Goal: Task Accomplishment & Management: Manage account settings

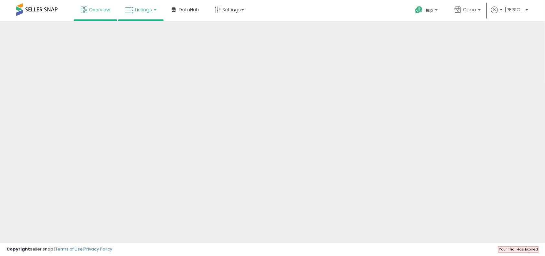
click at [137, 14] on link "Listings" at bounding box center [140, 9] width 41 height 19
click at [146, 4] on link "Listings" at bounding box center [140, 9] width 41 height 19
click at [269, 9] on div "Overview Listings DataHub" at bounding box center [175, 13] width 360 height 27
click at [133, 6] on link "Listings" at bounding box center [140, 9] width 41 height 19
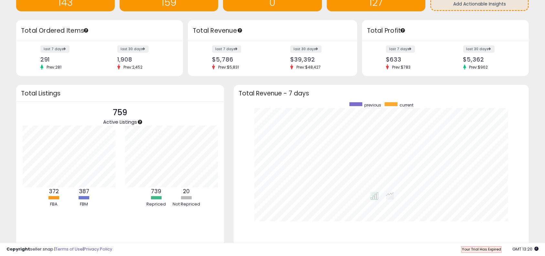
scroll to position [86, 0]
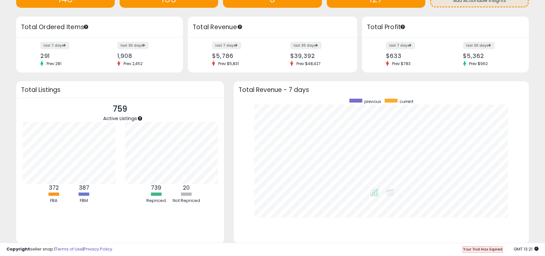
click at [221, 217] on div "759 Active Listings 372 FBA 387" at bounding box center [120, 171] width 208 height 146
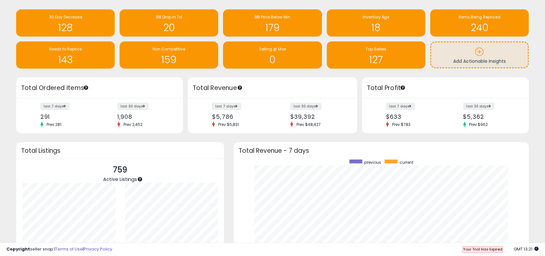
scroll to position [0, 0]
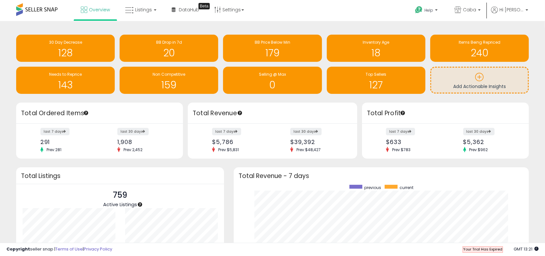
click at [429, 25] on div "Retrieving insights data.. 30 Day Decrease 128 BB Drop in 7d 20 BB Price Below …" at bounding box center [272, 191] width 545 height 341
click at [390, 77] on div "Top Sellers" at bounding box center [376, 74] width 92 height 6
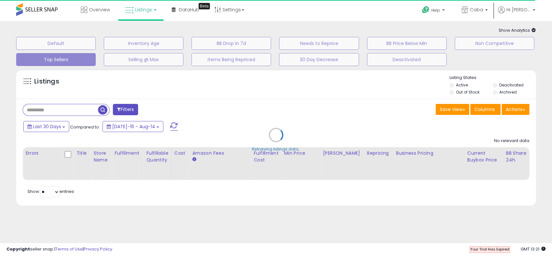
click at [360, 94] on div "Retrieving listings data.." at bounding box center [276, 140] width 530 height 148
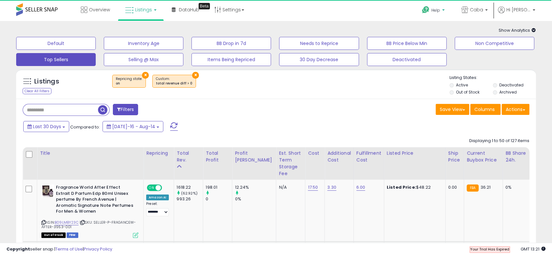
select select "**"
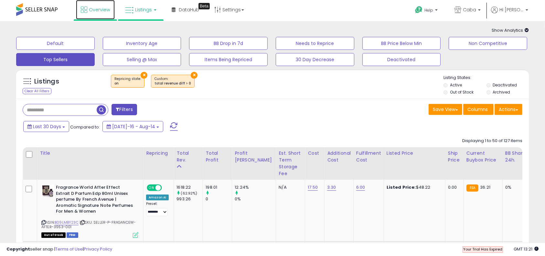
click at [92, 13] on span "Overview" at bounding box center [99, 9] width 21 height 6
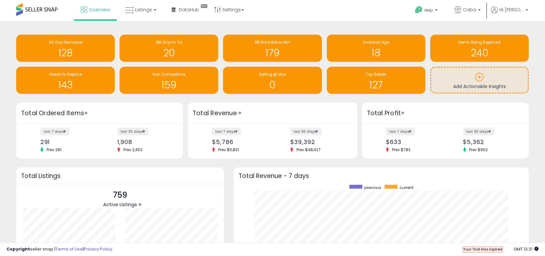
click at [280, 114] on h3 "Total Revenue" at bounding box center [273, 113] width 160 height 9
click at [268, 104] on div "Total Revenue" at bounding box center [273, 113] width 170 height 21
click at [60, 76] on span "Needs to Reprice" at bounding box center [65, 73] width 33 height 5
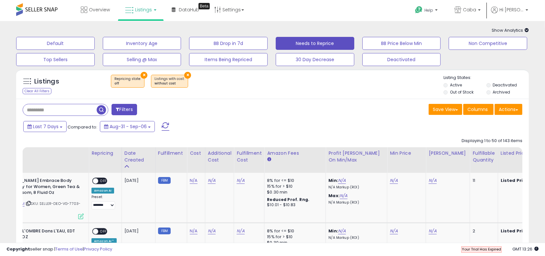
click at [152, 7] on link "Listings" at bounding box center [140, 9] width 41 height 19
click at [241, 96] on div "Listings Clear All Filters × Repricing state : off" at bounding box center [272, 86] width 513 height 22
click at [184, 74] on button "×" at bounding box center [187, 75] width 7 height 7
click at [0, 0] on div "Retrieving listings data.." at bounding box center [0, 0] width 0 height 0
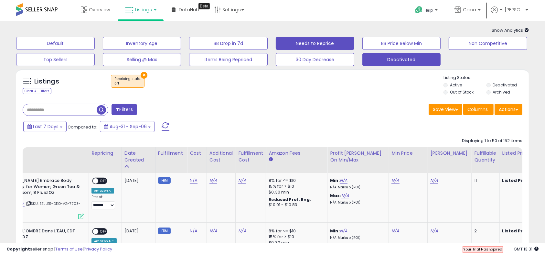
click at [394, 61] on button "Deactivated" at bounding box center [402, 59] width 79 height 13
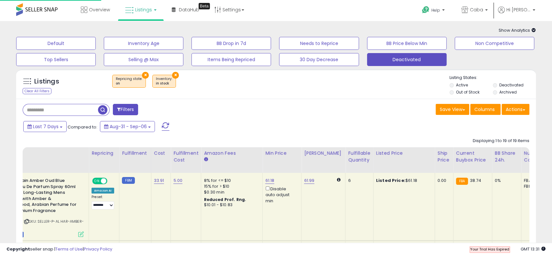
select select "**"
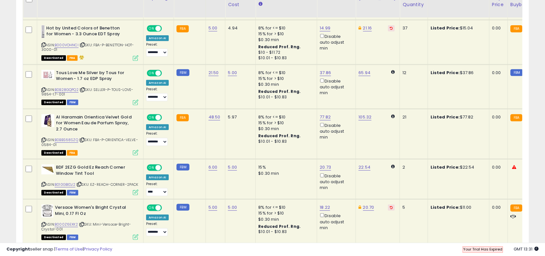
scroll to position [302, 0]
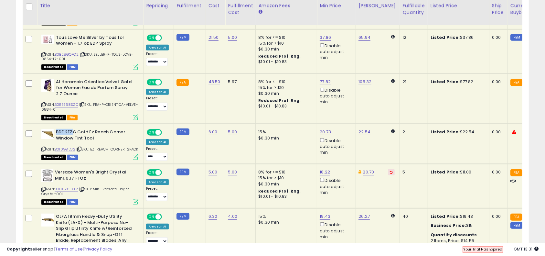
drag, startPoint x: 56, startPoint y: 131, endPoint x: 72, endPoint y: 131, distance: 15.5
click at [72, 131] on b "BDF 2EZG Gold Ez Reach Corner Window Tint Tool" at bounding box center [95, 136] width 79 height 14
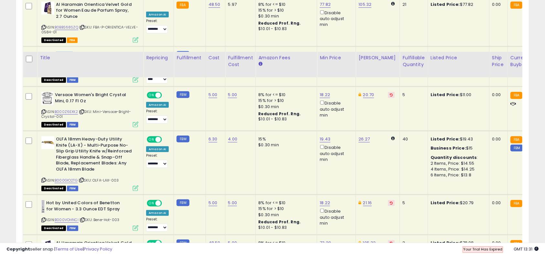
scroll to position [431, 0]
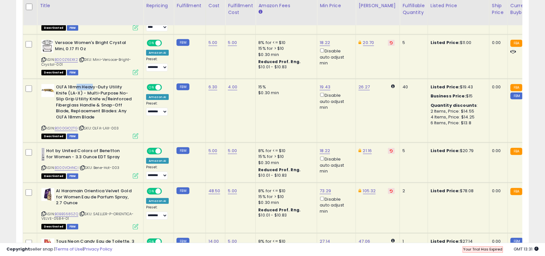
drag, startPoint x: 75, startPoint y: 92, endPoint x: 94, endPoint y: 93, distance: 18.8
click at [94, 93] on b "OLFA 18mm Heavy-Duty Utility Knife (LA-X) - Multi-Purpose No-Slip Grip Utility …" at bounding box center [95, 103] width 79 height 38
click at [98, 100] on b "OLFA 18mm Heavy-Duty Utility Knife (LA-X) - Multi-Purpose No-Slip Grip Utility …" at bounding box center [95, 103] width 79 height 38
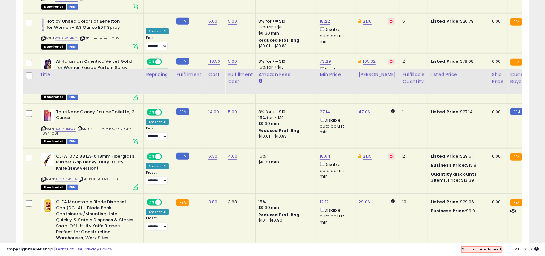
scroll to position [647, 0]
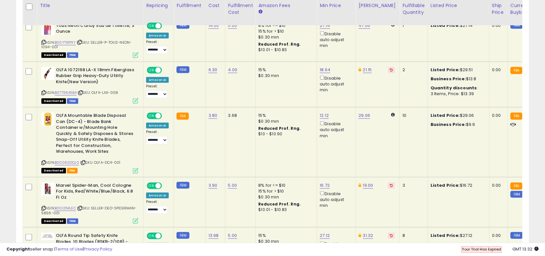
drag, startPoint x: 76, startPoint y: 122, endPoint x: 89, endPoint y: 145, distance: 26.8
click at [89, 145] on b "OLFA Mountable Blade Disposal Can (DC-4) - Blade Bank Container w/Mounting Hole…" at bounding box center [95, 135] width 79 height 44
click at [88, 146] on b "OLFA Mountable Blade Disposal Can (DC-4) - Blade Bank Container w/Mounting Hole…" at bounding box center [95, 135] width 79 height 44
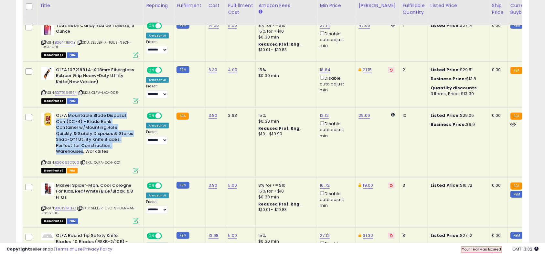
drag, startPoint x: 88, startPoint y: 146, endPoint x: 89, endPoint y: 120, distance: 25.9
click at [89, 120] on b "OLFA Mountable Blade Disposal Can (DC-4) - Blade Bank Container w/Mounting Hole…" at bounding box center [95, 135] width 79 height 44
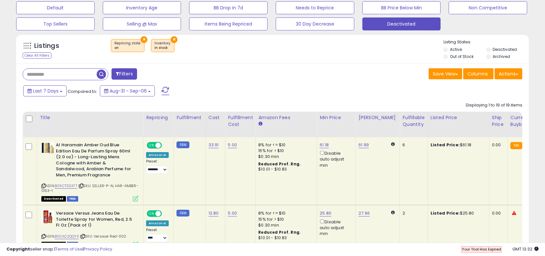
scroll to position [43, 0]
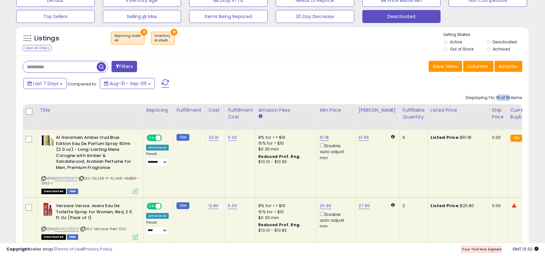
drag, startPoint x: 497, startPoint y: 98, endPoint x: 510, endPoint y: 97, distance: 13.6
click at [510, 97] on div "Displaying 1 to 19 of 19 items" at bounding box center [494, 98] width 57 height 6
drag, startPoint x: 513, startPoint y: 97, endPoint x: 462, endPoint y: 101, distance: 51.6
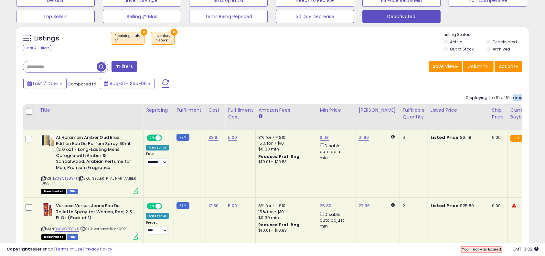
drag, startPoint x: 457, startPoint y: 94, endPoint x: 493, endPoint y: 95, distance: 36.2
click at [493, 95] on div "Displaying 1 to 19 of 19 items" at bounding box center [494, 98] width 57 height 6
drag, startPoint x: 490, startPoint y: 96, endPoint x: 507, endPoint y: 97, distance: 16.2
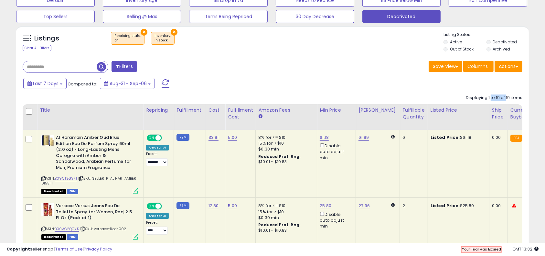
click at [507, 97] on div "Displaying 1 to 19 of 19 items" at bounding box center [494, 98] width 57 height 6
drag, startPoint x: 512, startPoint y: 99, endPoint x: 432, endPoint y: 99, distance: 80.2
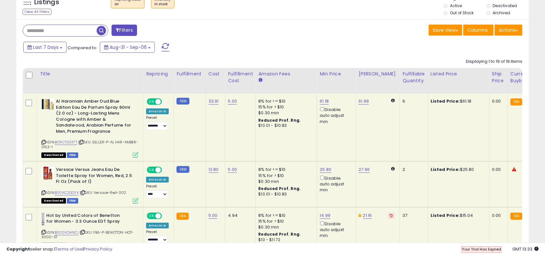
scroll to position [86, 0]
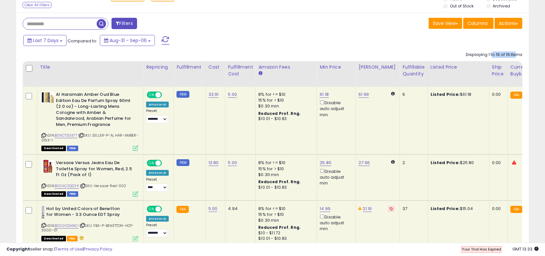
drag, startPoint x: 491, startPoint y: 55, endPoint x: 516, endPoint y: 56, distance: 24.6
click at [516, 56] on div "Displaying 1 to 19 of 19 items" at bounding box center [494, 55] width 57 height 6
drag, startPoint x: 521, startPoint y: 56, endPoint x: 458, endPoint y: 52, distance: 63.5
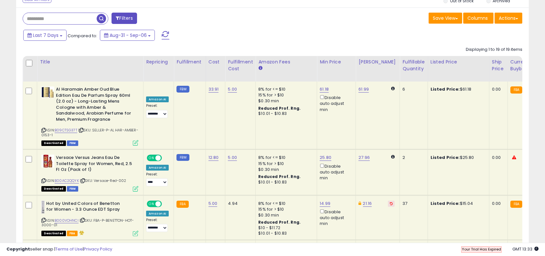
scroll to position [88, 0]
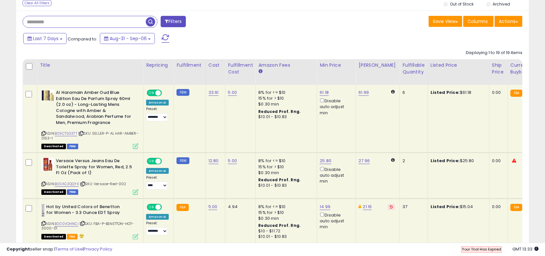
click at [72, 20] on input "text" at bounding box center [84, 21] width 123 height 11
type input "**"
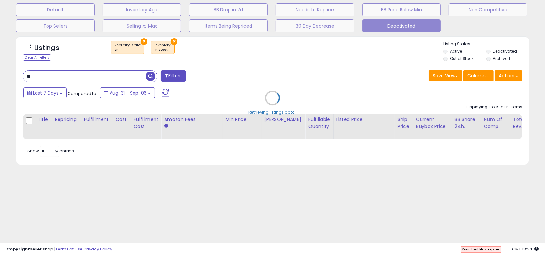
scroll to position [86, 0]
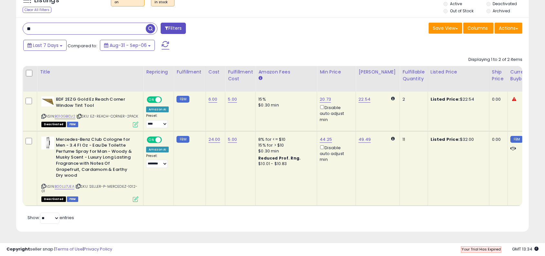
click at [366, 212] on div "Retrieving listings data.. Displaying 1 to 2 of 2 items Title Repricing" at bounding box center [273, 138] width 500 height 171
drag, startPoint x: 60, startPoint y: 182, endPoint x: 14, endPoint y: 157, distance: 51.8
click at [14, 157] on div "Listings Clear All Filters × Repricing state : on × in stock" at bounding box center [272, 112] width 523 height 255
click at [68, 184] on link "B00LLI7JEA" at bounding box center [65, 186] width 20 height 5
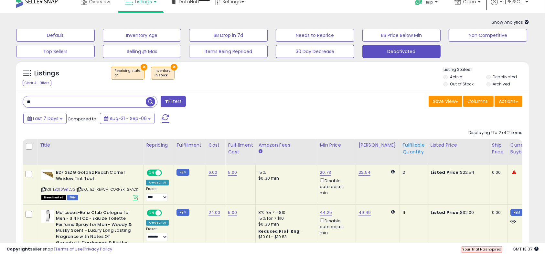
scroll to position [0, 0]
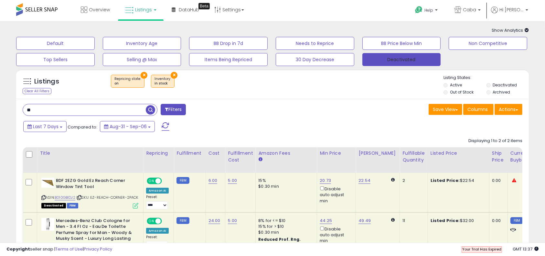
click at [400, 62] on button "Deactivated" at bounding box center [402, 59] width 79 height 13
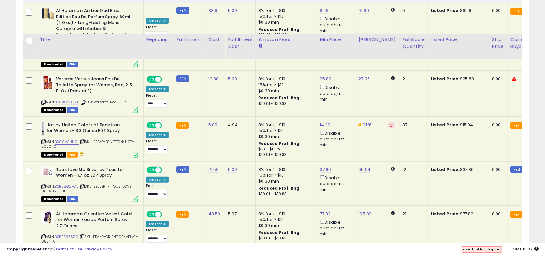
scroll to position [215, 0]
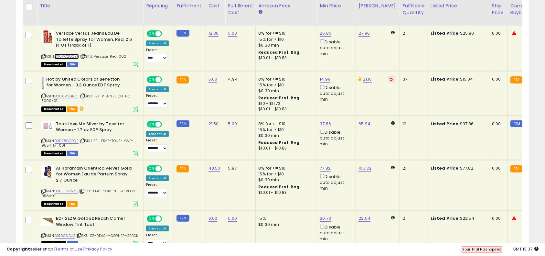
click at [62, 54] on link "B00AC2QQYK" at bounding box center [67, 56] width 24 height 5
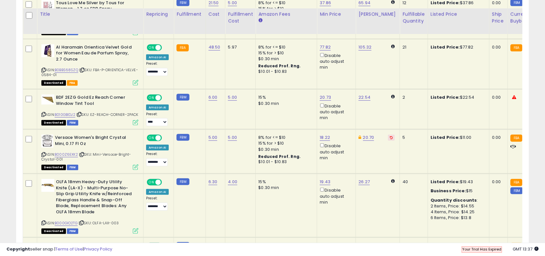
scroll to position [345, 0]
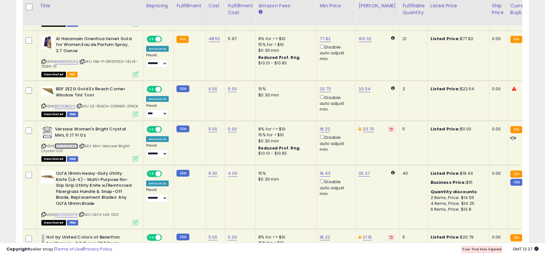
click at [65, 149] on link "B000Z6EXK2" at bounding box center [66, 145] width 23 height 5
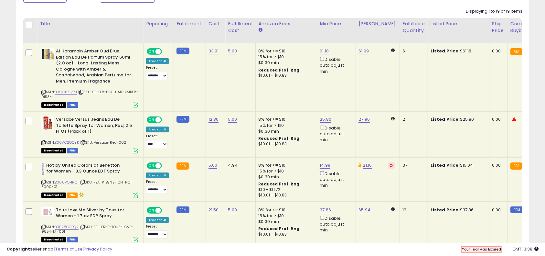
scroll to position [0, 0]
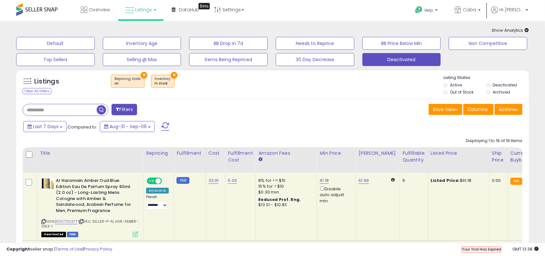
click at [451, 85] on label "Active" at bounding box center [456, 84] width 12 height 5
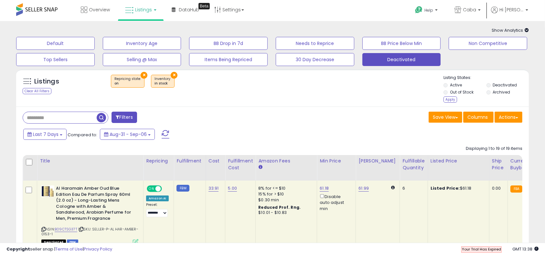
click at [462, 92] on label "Out of Stock" at bounding box center [462, 91] width 24 height 5
click at [450, 100] on div "Apply" at bounding box center [451, 99] width 14 height 6
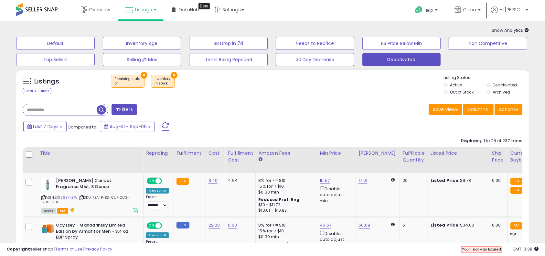
click at [394, 95] on div "Listings Clear All Filters × Repricing state : on" at bounding box center [272, 86] width 513 height 22
